Goal: Information Seeking & Learning: Learn about a topic

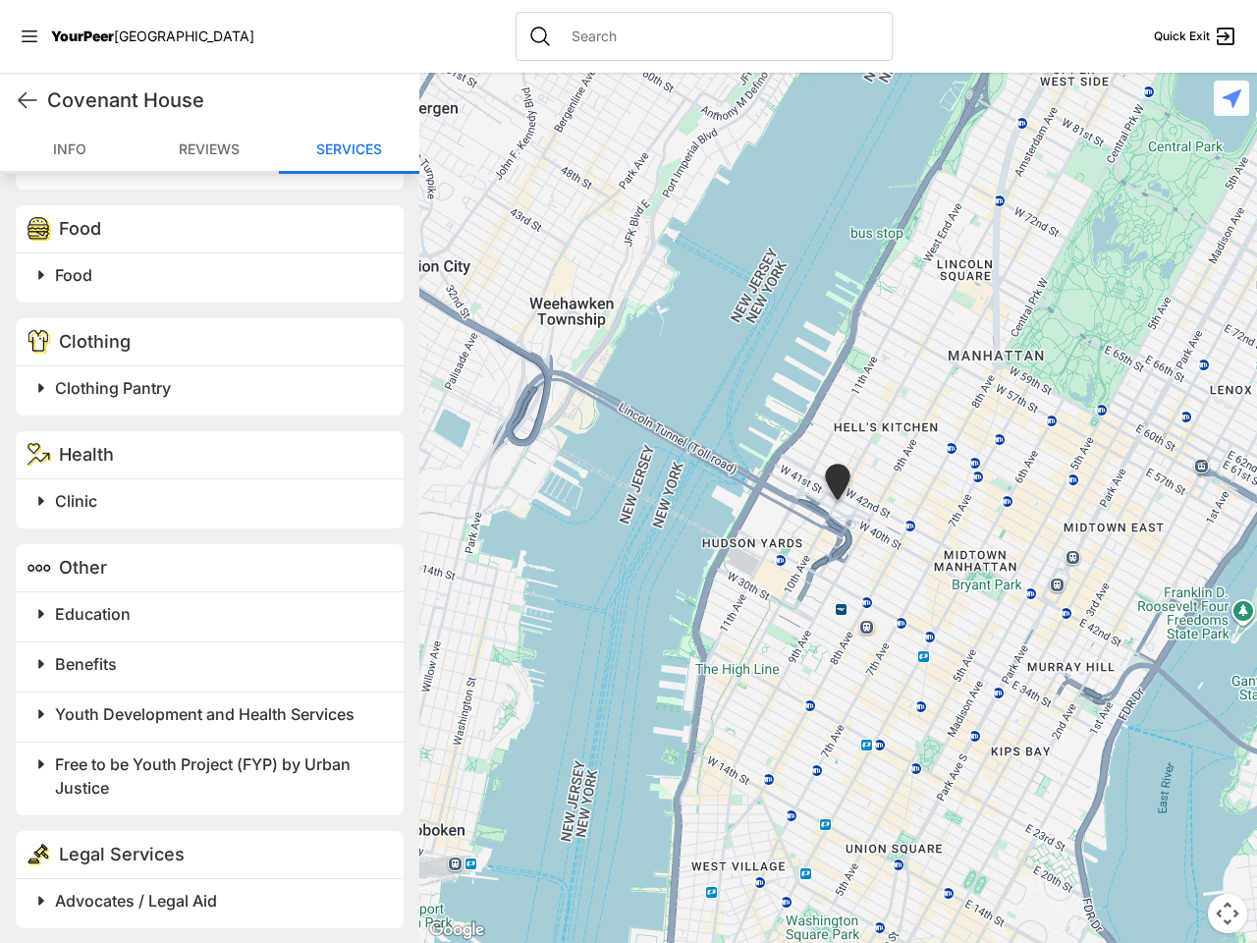
click at [29, 36] on icon at bounding box center [30, 36] width 16 height 12
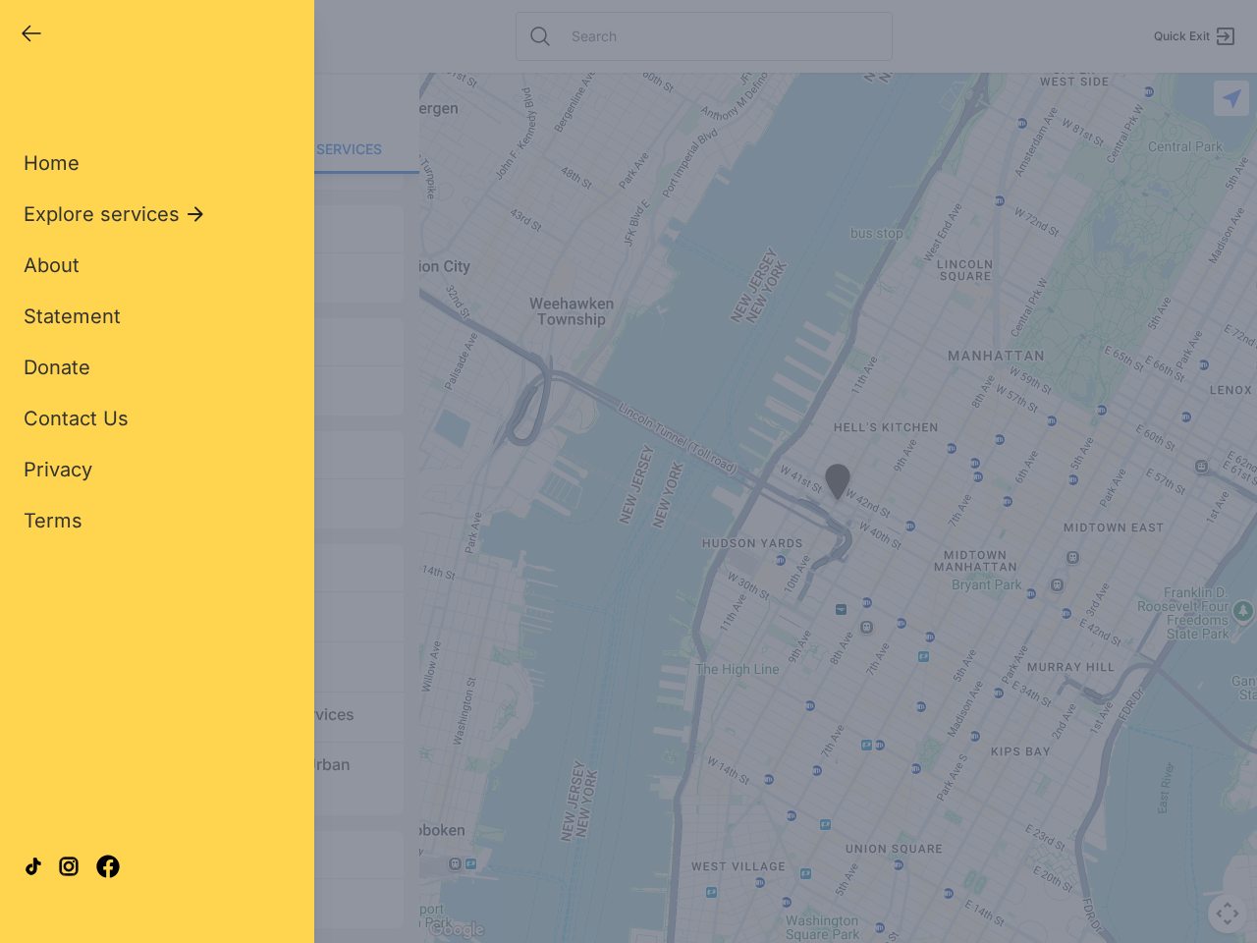
click at [27, 100] on div "Home Explore services About Statement Donate Contact Us Privacy Terms" at bounding box center [157, 310] width 267 height 448
click at [41, 275] on span "About" at bounding box center [52, 265] width 56 height 24
click at [212, 275] on div "Home Explore services About Statement Donate Contact Us Privacy Terms" at bounding box center [157, 310] width 267 height 448
click at [41, 388] on div "Home Explore services About Statement Donate Contact Us Privacy Terms" at bounding box center [157, 310] width 267 height 448
click at [212, 388] on div "Home Explore services About Statement Donate Contact Us Privacy Terms" at bounding box center [157, 310] width 267 height 448
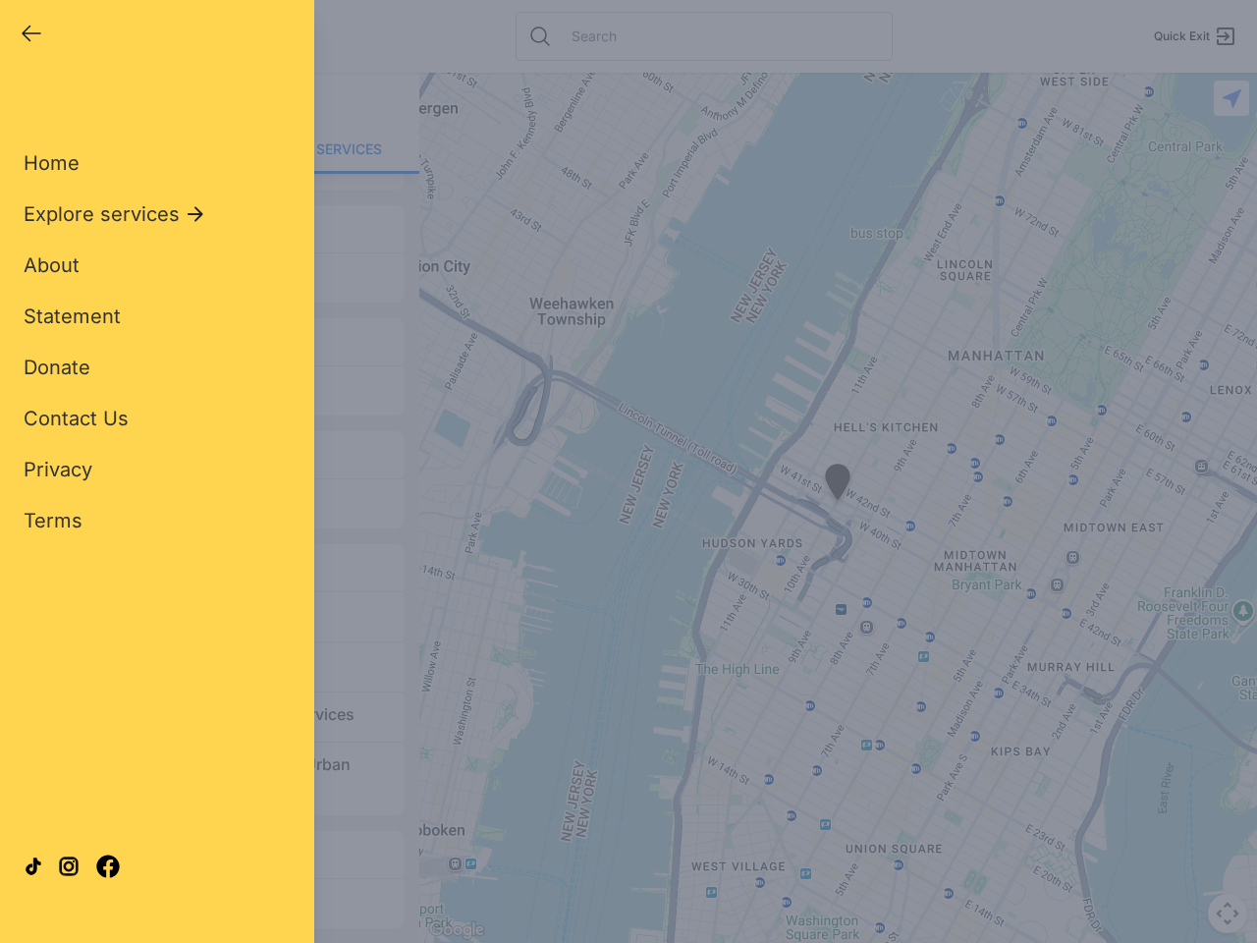
click at [41, 501] on div "Home Explore services About Statement Donate Contact Us Privacy Terms" at bounding box center [157, 310] width 267 height 448
click at [212, 501] on div "Home Explore services About Statement Donate Contact Us Privacy Terms" at bounding box center [157, 310] width 267 height 448
click at [41, 614] on div "Single Adult Families Soup Kitchen Food Pantry Toiletries Restrooms Showers Lau…" at bounding box center [157, 449] width 267 height 727
click at [212, 614] on div "Single Adult Families Soup Kitchen Food Pantry Toiletries Restrooms Showers Lau…" at bounding box center [157, 449] width 267 height 727
